Goal: Task Accomplishment & Management: Manage account settings

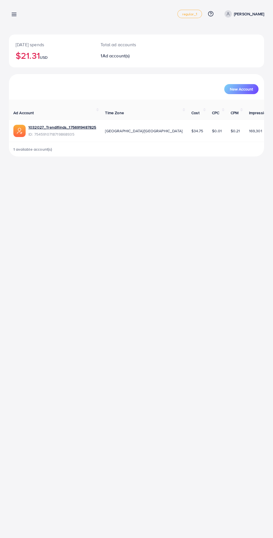
click at [14, 16] on line at bounding box center [14, 16] width 4 height 0
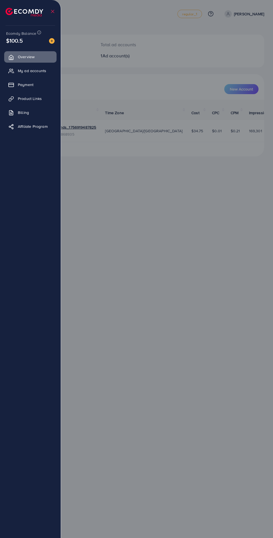
click at [25, 71] on span "My ad accounts" at bounding box center [32, 71] width 28 height 6
click at [33, 71] on span "My ad accounts" at bounding box center [32, 71] width 28 height 6
click at [26, 70] on span "My ad accounts" at bounding box center [32, 71] width 28 height 6
click at [32, 71] on span "My ad accounts" at bounding box center [32, 71] width 28 height 6
click at [30, 59] on span "Overview" at bounding box center [26, 57] width 17 height 6
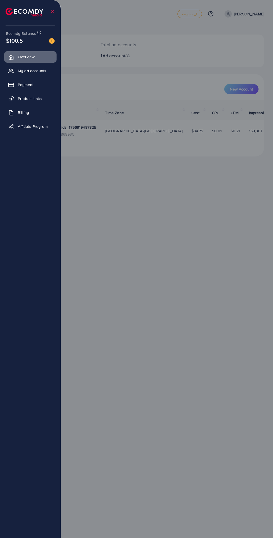
click at [29, 57] on span "Overview" at bounding box center [26, 57] width 17 height 6
click at [26, 57] on span "Overview" at bounding box center [26, 57] width 17 height 6
click at [258, 480] on div at bounding box center [136, 323] width 273 height 646
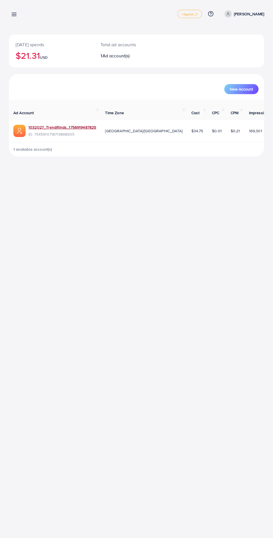
click at [59, 127] on link "1032027_Trendifiinds_1756919487825" at bounding box center [62, 127] width 68 height 6
click at [19, 35] on div "[DATE] spends $21.31 USD" at bounding box center [51, 51] width 85 height 33
click at [32, 26] on div "Today's spends $21.31 USD Total ad accounts 1 Ad account(s) New Account Ad Acco…" at bounding box center [136, 82] width 273 height 165
click at [16, 11] on link at bounding box center [13, 14] width 8 height 7
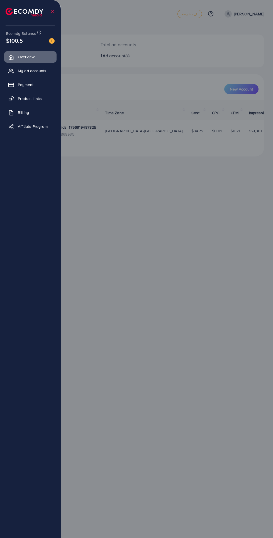
click at [16, 16] on img at bounding box center [25, 12] width 38 height 9
click at [26, 69] on span "My ad accounts" at bounding box center [32, 71] width 28 height 6
click at [13, 71] on icon at bounding box center [11, 71] width 6 height 6
click at [26, 71] on span "My ad accounts" at bounding box center [32, 71] width 28 height 6
click at [22, 72] on span "My ad accounts" at bounding box center [32, 71] width 28 height 6
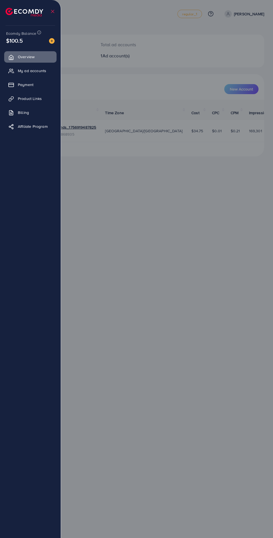
click at [26, 69] on span "My ad accounts" at bounding box center [32, 71] width 28 height 6
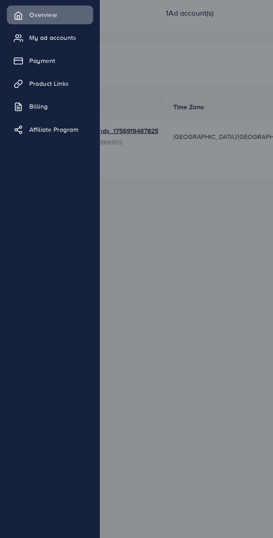
click at [35, 75] on link "My ad accounts" at bounding box center [30, 70] width 52 height 11
click at [45, 75] on link "My ad accounts" at bounding box center [30, 70] width 52 height 11
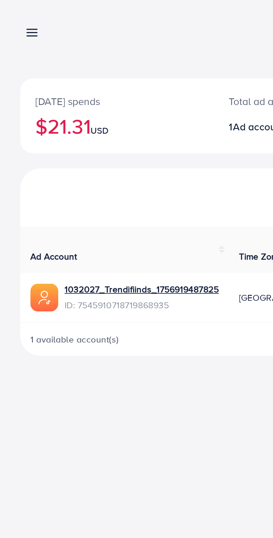
click at [13, 15] on icon at bounding box center [14, 14] width 6 height 6
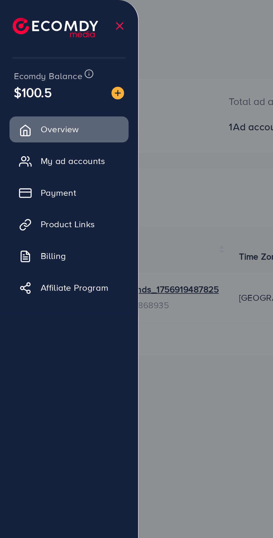
click at [12, 75] on link "My ad accounts" at bounding box center [30, 70] width 52 height 11
click at [18, 70] on link "My ad accounts" at bounding box center [30, 70] width 52 height 11
click at [44, 76] on link "My ad accounts" at bounding box center [30, 70] width 52 height 11
click at [39, 80] on link "Payment" at bounding box center [30, 84] width 52 height 11
click at [43, 69] on span "My ad accounts" at bounding box center [32, 71] width 28 height 6
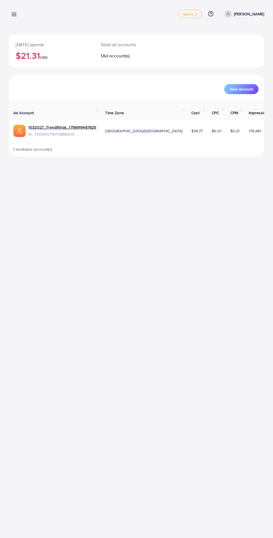
click at [223, 213] on div "Overview regular_1 Help Center Contact Support Plans and Pricing Term and polic…" at bounding box center [136, 269] width 273 height 538
